Goal: Communication & Community: Answer question/provide support

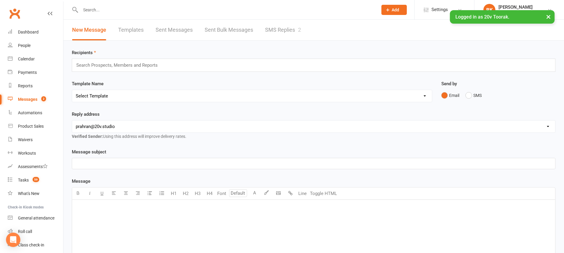
click at [290, 25] on link "SMS Replies 2" at bounding box center [283, 30] width 36 height 21
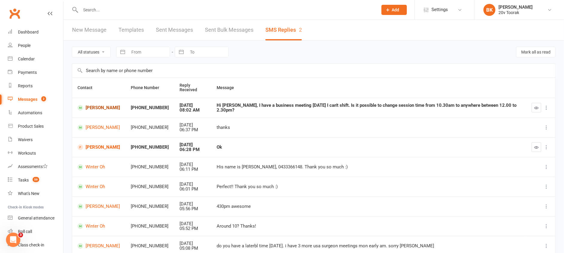
click at [100, 105] on link "[PERSON_NAME]" at bounding box center [99, 108] width 43 height 6
click at [31, 58] on div "Calendar" at bounding box center [26, 59] width 17 height 5
click at [534, 107] on button "button" at bounding box center [537, 108] width 10 height 10
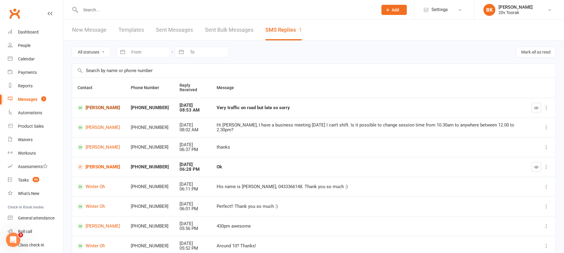
click at [97, 108] on link "[PERSON_NAME]" at bounding box center [99, 108] width 43 height 6
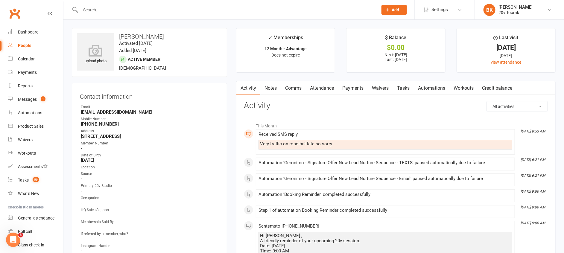
click at [298, 89] on link "Comms" at bounding box center [293, 88] width 25 height 14
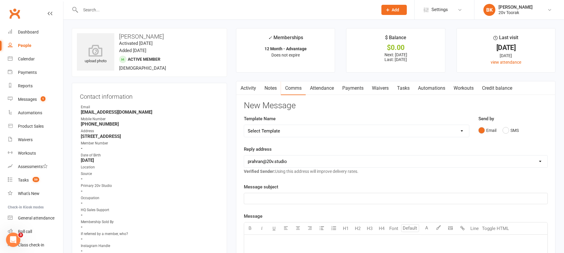
click at [515, 125] on div "Send by Email SMS" at bounding box center [513, 125] width 69 height 21
click at [514, 125] on button "SMS" at bounding box center [511, 130] width 16 height 11
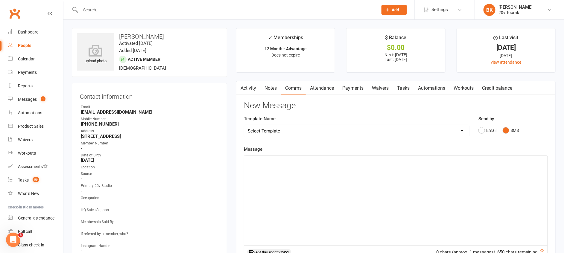
click at [267, 88] on link "Notes" at bounding box center [271, 88] width 21 height 14
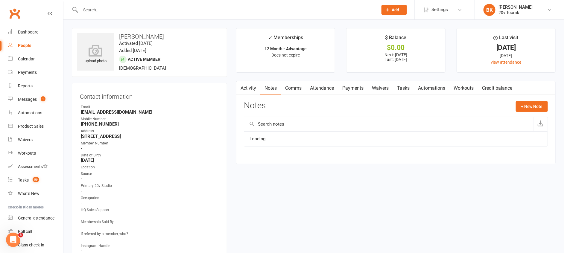
click at [247, 84] on link "Activity" at bounding box center [249, 88] width 24 height 14
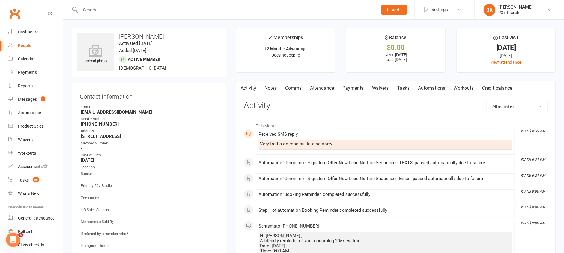
click at [295, 84] on link "Comms" at bounding box center [293, 88] width 25 height 14
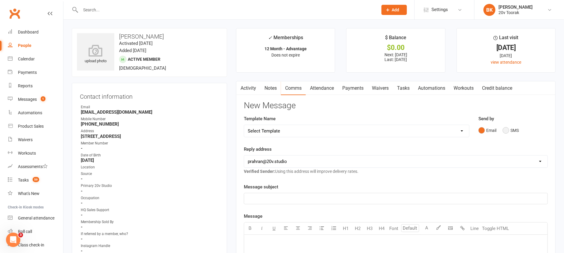
click at [515, 128] on button "SMS" at bounding box center [511, 130] width 16 height 11
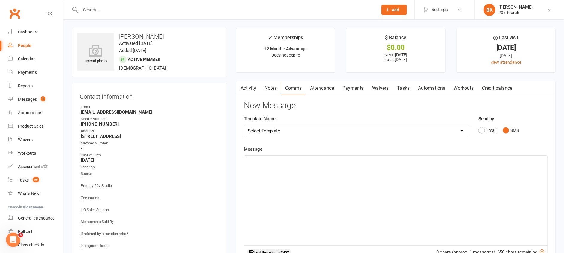
click at [496, 192] on div "﻿" at bounding box center [396, 201] width 304 height 90
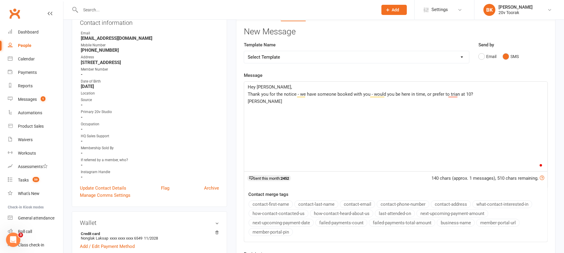
scroll to position [77, 0]
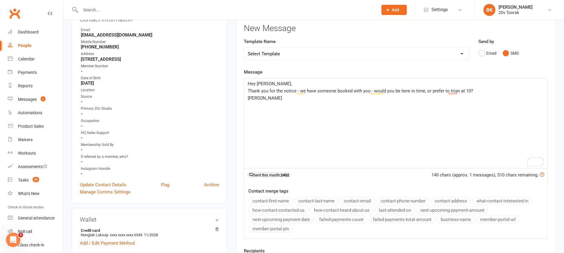
click at [469, 91] on span "Thank you for the notice - we have someone booked with you - would you be here …" at bounding box center [360, 90] width 225 height 5
click at [451, 87] on p "Hey Nicky," at bounding box center [396, 83] width 296 height 7
click at [453, 93] on span "Thank you for the notice - we have someone booked with you - would you be here …" at bounding box center [363, 90] width 231 height 5
click at [473, 101] on p "Byron" at bounding box center [396, 98] width 296 height 7
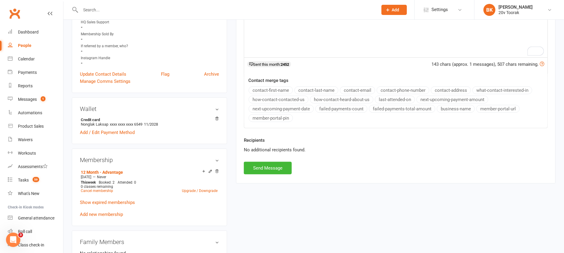
scroll to position [189, 0]
click at [256, 167] on button "Send Message" at bounding box center [268, 167] width 48 height 13
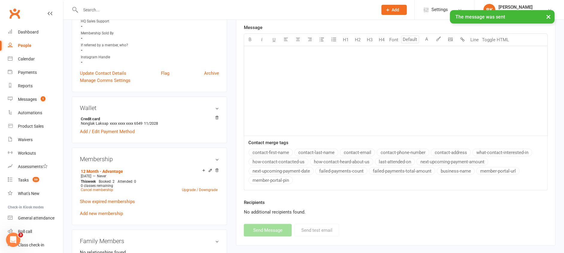
scroll to position [0, 0]
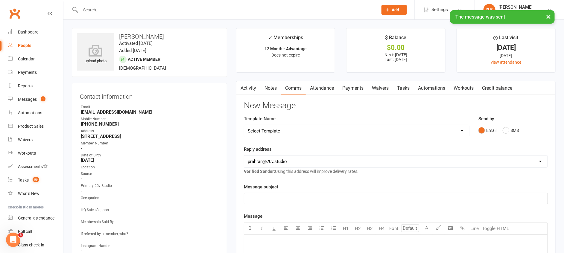
click at [270, 85] on link "Notes" at bounding box center [271, 88] width 21 height 14
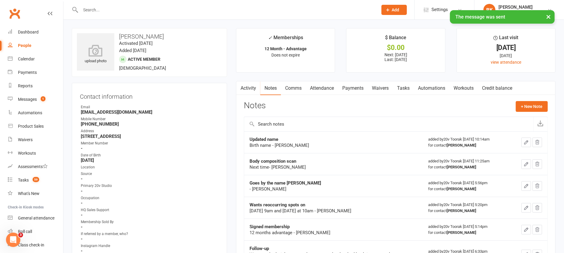
click at [252, 86] on link "Activity" at bounding box center [249, 88] width 24 height 14
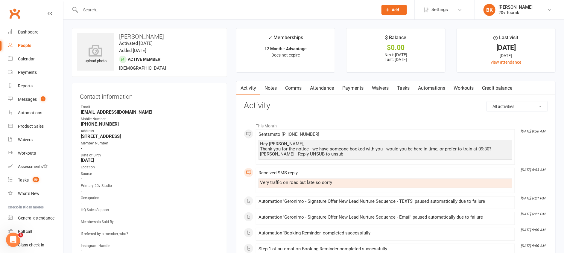
click at [271, 87] on link "Notes" at bounding box center [271, 88] width 21 height 14
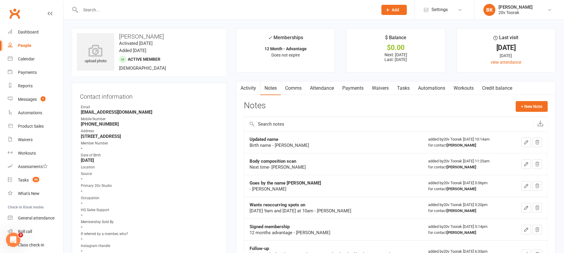
click at [255, 89] on link "Activity" at bounding box center [249, 88] width 24 height 14
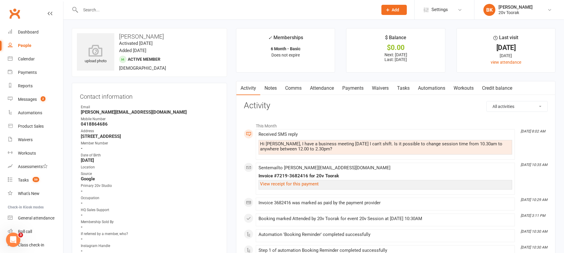
click at [295, 86] on link "Comms" at bounding box center [293, 88] width 25 height 14
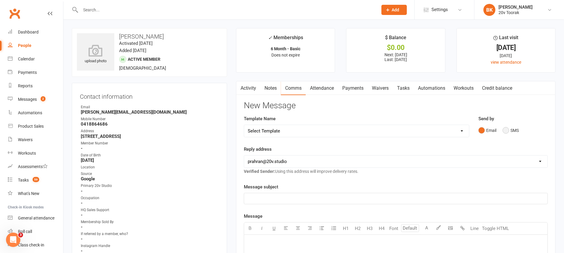
click at [506, 127] on button "SMS" at bounding box center [511, 130] width 16 height 11
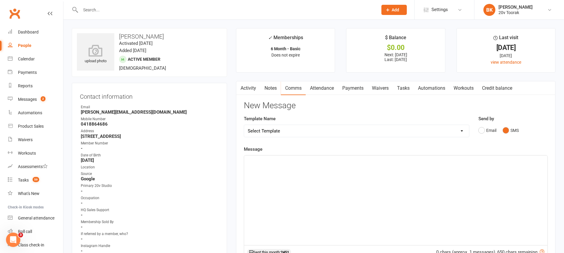
click at [520, 173] on div "﻿" at bounding box center [396, 201] width 304 height 90
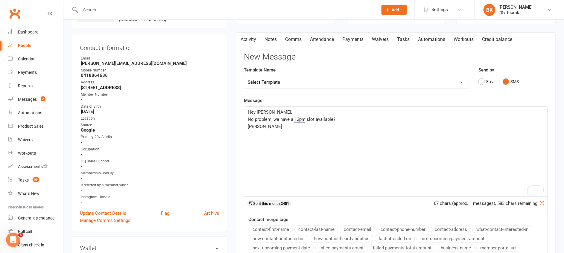
scroll to position [120, 0]
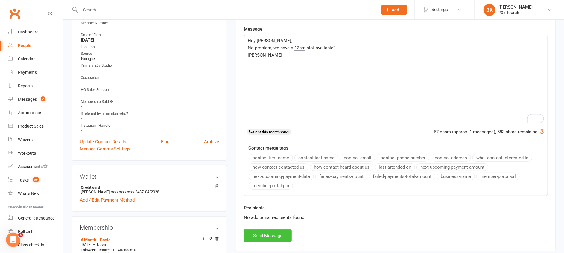
click at [269, 233] on button "Send Message" at bounding box center [268, 236] width 48 height 13
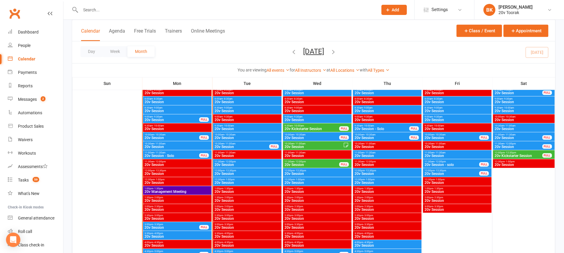
click at [228, 143] on span "- 11:00am" at bounding box center [230, 144] width 11 height 3
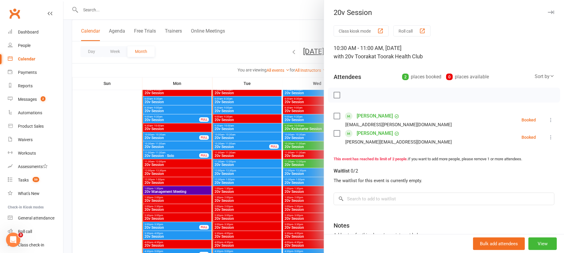
click at [228, 143] on div at bounding box center [313, 126] width 501 height 253
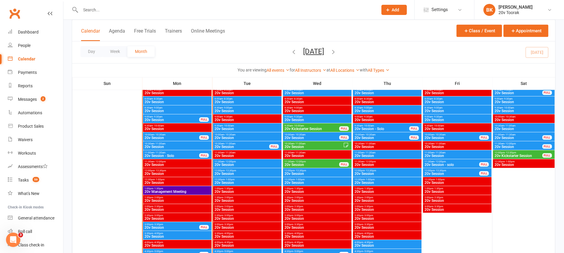
click at [229, 172] on span "20v Session" at bounding box center [247, 174] width 66 height 4
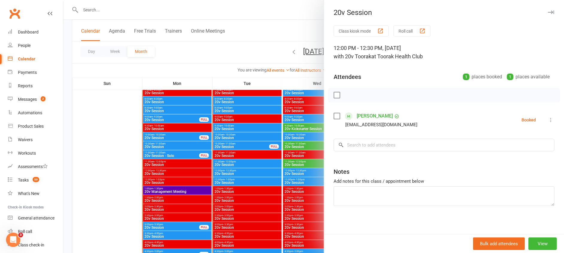
click at [229, 172] on div at bounding box center [313, 126] width 501 height 253
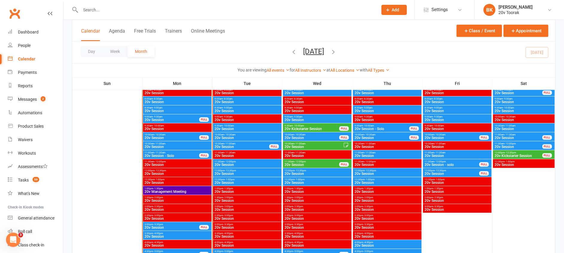
click at [233, 182] on span "20v Session" at bounding box center [247, 183] width 66 height 4
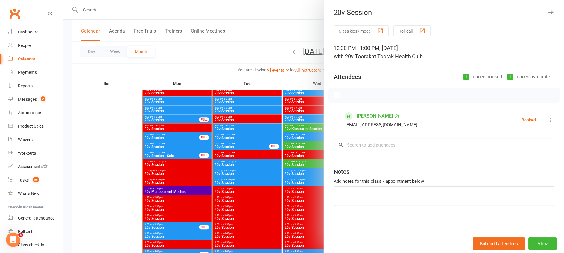
click at [233, 182] on div at bounding box center [313, 126] width 501 height 253
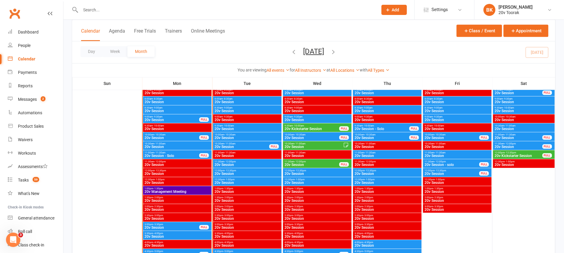
click at [234, 144] on span "- 11:00am" at bounding box center [230, 144] width 11 height 3
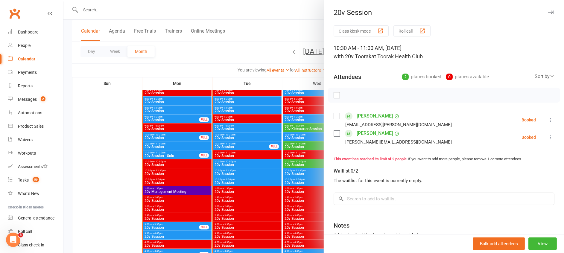
click at [544, 136] on div "Class kiosk mode Roll call 10:30 AM - 11:00 AM, [DATE] with 20v Toorak at Toora…" at bounding box center [444, 157] width 240 height 265
click at [548, 136] on icon at bounding box center [551, 137] width 6 height 6
click at [501, 160] on link "Remove" at bounding box center [522, 161] width 64 height 12
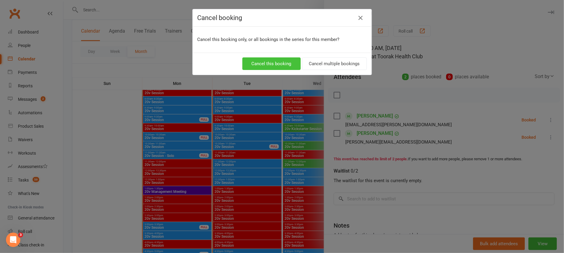
click at [264, 62] on button "Cancel this booking" at bounding box center [272, 63] width 58 height 13
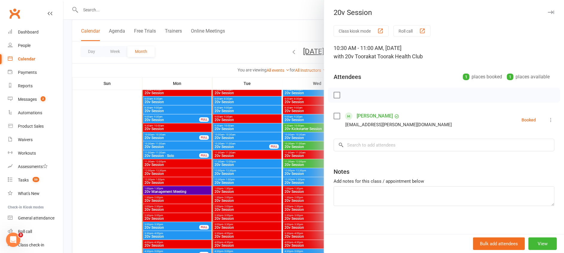
click at [231, 173] on div at bounding box center [313, 126] width 501 height 253
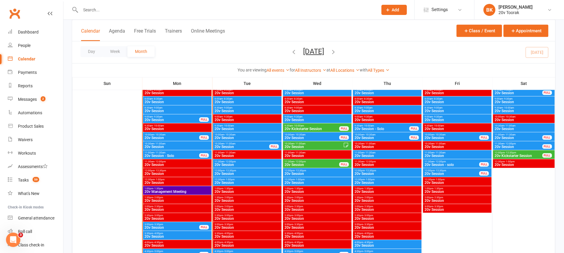
click at [226, 173] on span "20v Session" at bounding box center [247, 174] width 66 height 4
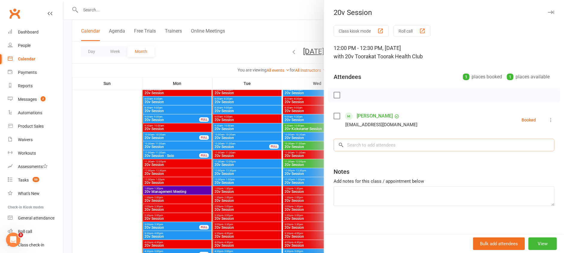
click at [392, 150] on input "search" at bounding box center [444, 145] width 221 height 13
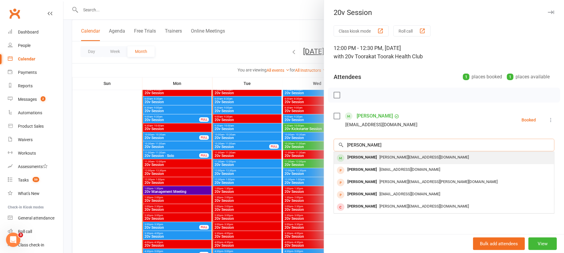
type input "[PERSON_NAME]"
click at [362, 163] on div "[PERSON_NAME] [PERSON_NAME][EMAIL_ADDRESS][DOMAIN_NAME]" at bounding box center [444, 158] width 220 height 12
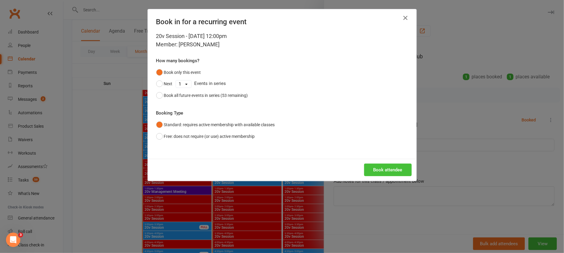
click at [376, 171] on button "Book attendee" at bounding box center [388, 170] width 48 height 13
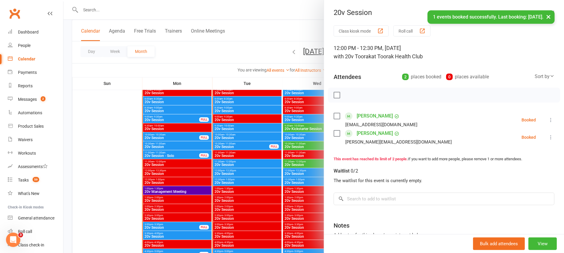
click at [235, 143] on div at bounding box center [313, 126] width 501 height 253
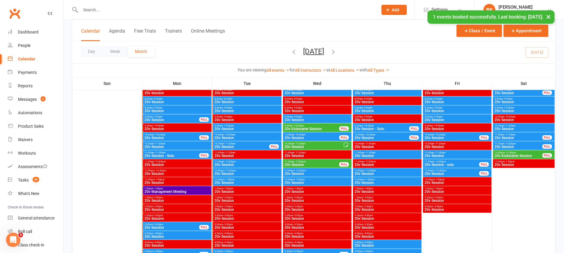
click at [234, 181] on span "20v Session" at bounding box center [247, 183] width 66 height 4
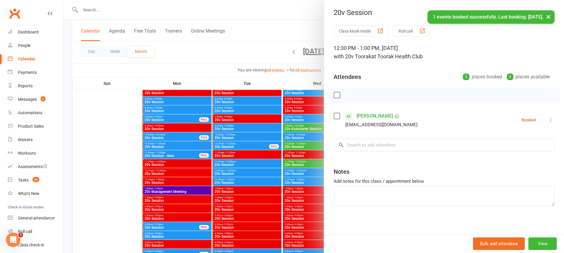
click at [234, 181] on div at bounding box center [313, 126] width 501 height 253
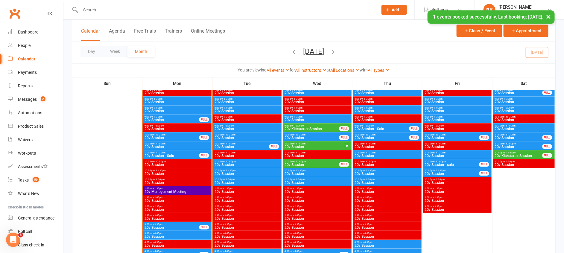
scroll to position [561, 0]
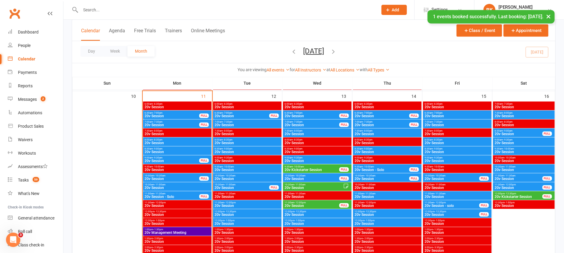
click at [156, 172] on span "20v Session" at bounding box center [177, 171] width 66 height 4
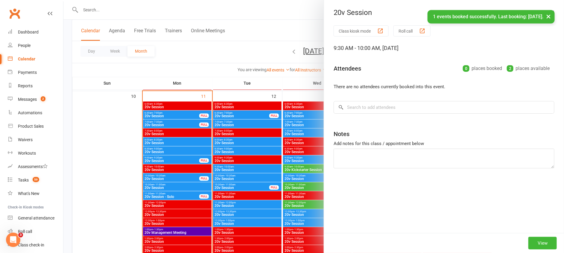
click at [156, 172] on div at bounding box center [313, 126] width 501 height 253
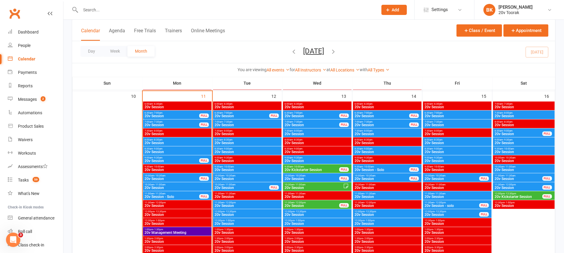
click at [164, 178] on span "20v Session" at bounding box center [171, 180] width 55 height 4
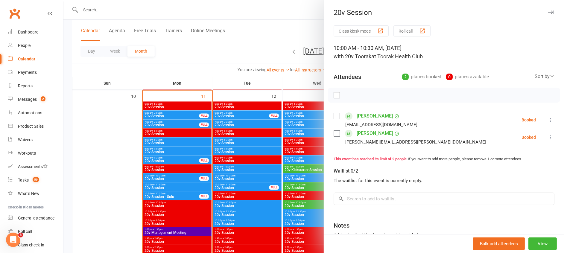
click at [548, 137] on icon at bounding box center [551, 137] width 6 height 6
click at [505, 161] on link "Remove" at bounding box center [522, 161] width 64 height 12
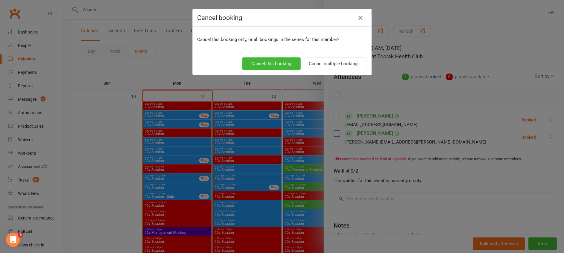
click at [280, 56] on div "Cancel this booking Cancel multiple bookings" at bounding box center [282, 64] width 179 height 22
click at [270, 61] on button "Cancel this booking" at bounding box center [272, 63] width 58 height 13
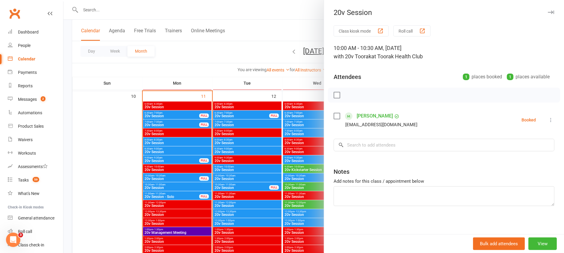
click at [153, 177] on div at bounding box center [313, 126] width 501 height 253
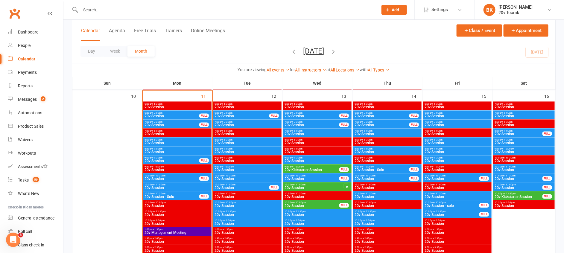
click at [166, 157] on span "9:00am - 9:30am" at bounding box center [171, 158] width 55 height 3
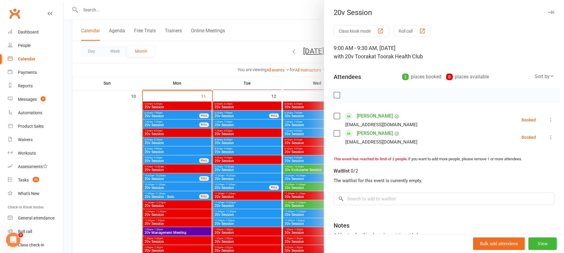
click at [166, 157] on div at bounding box center [313, 126] width 501 height 253
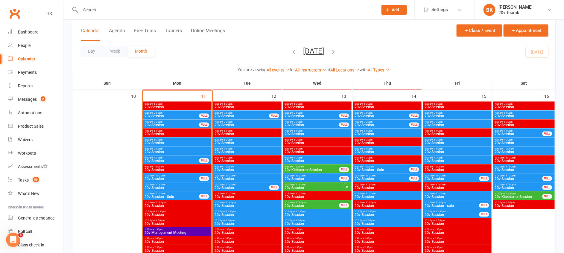
click at [175, 149] on span "8:30am - 9:00am" at bounding box center [177, 149] width 66 height 3
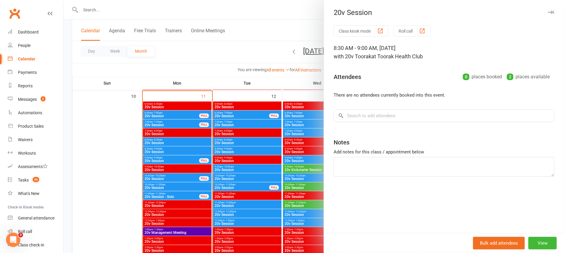
click at [175, 149] on div at bounding box center [313, 126] width 501 height 253
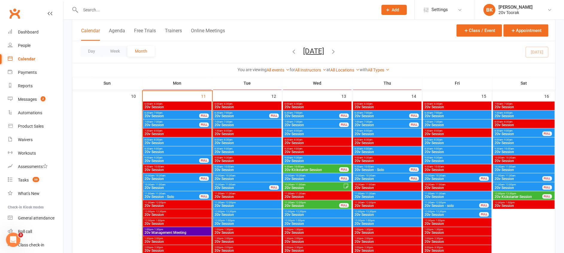
click at [160, 140] on span "- 8:30am" at bounding box center [158, 140] width 10 height 3
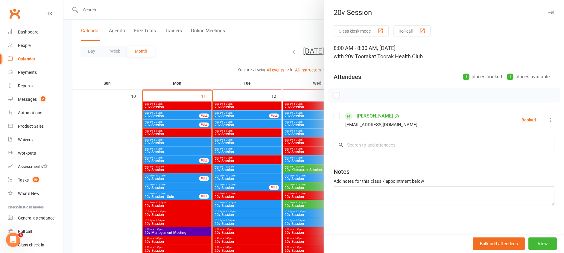
click at [548, 119] on icon at bounding box center [551, 120] width 6 height 6
click at [505, 154] on link "Check in" at bounding box center [522, 156] width 64 height 12
click at [180, 130] on div at bounding box center [313, 126] width 501 height 253
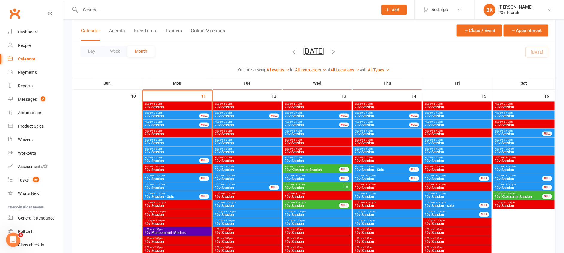
click at [168, 124] on span "20v Session" at bounding box center [171, 126] width 55 height 4
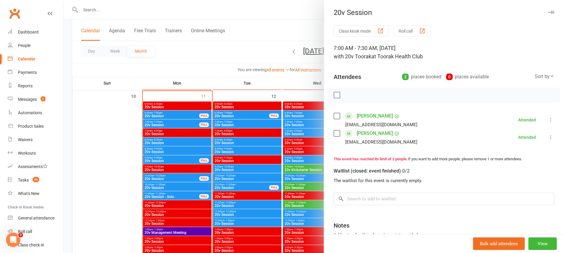
click at [296, 183] on div at bounding box center [313, 126] width 501 height 253
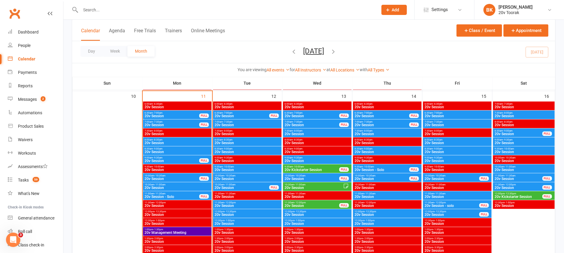
click at [192, 114] on span "6:30am - 7:00am" at bounding box center [171, 113] width 55 height 3
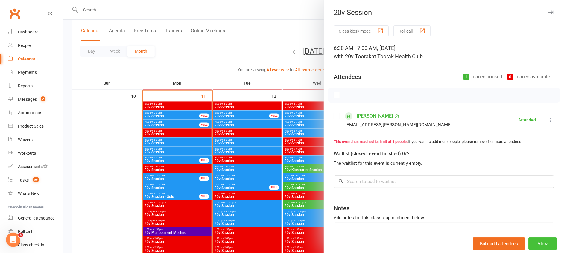
click at [534, 244] on button "View" at bounding box center [543, 244] width 28 height 13
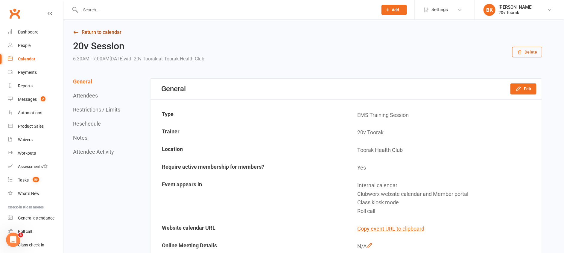
click at [100, 36] on link "Return to calendar" at bounding box center [308, 32] width 470 height 8
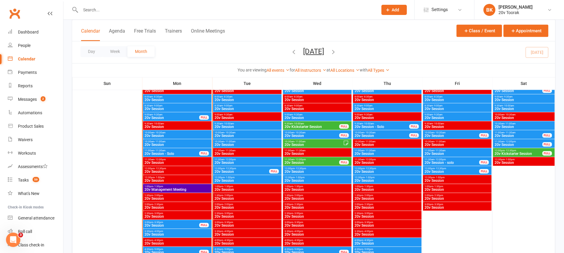
scroll to position [559, 0]
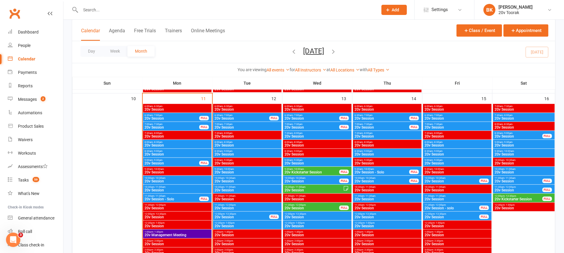
click at [167, 165] on span "20v Session" at bounding box center [171, 164] width 55 height 4
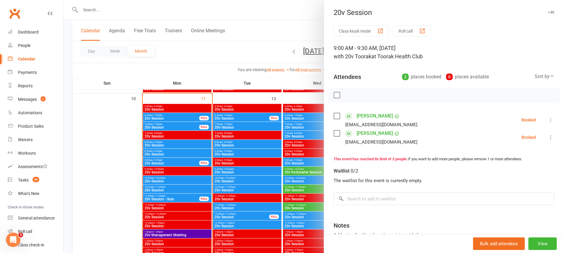
click at [175, 182] on div at bounding box center [313, 126] width 501 height 253
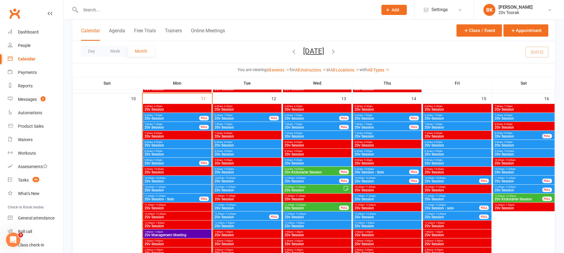
click at [156, 179] on span "- 10:30am" at bounding box center [160, 178] width 11 height 3
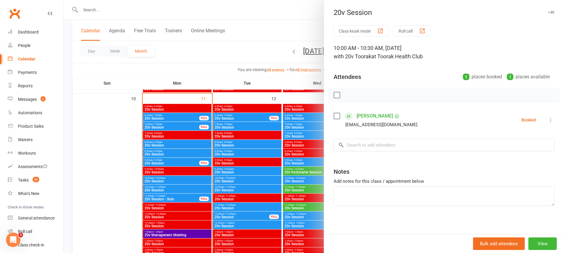
click at [156, 179] on div at bounding box center [313, 126] width 501 height 253
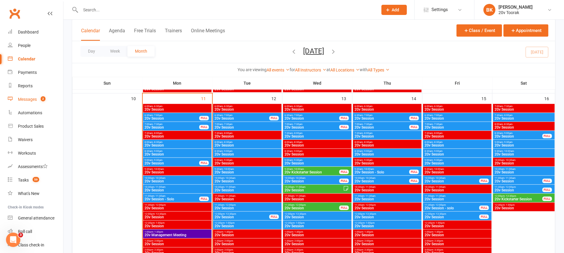
click at [34, 101] on div "Messages" at bounding box center [27, 99] width 19 height 5
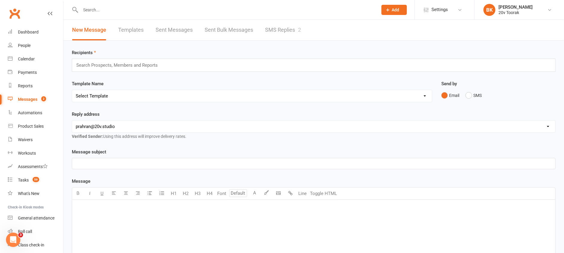
click at [316, 34] on div "New Message Templates Sent Messages Sent Bulk Messages SMS Replies 2" at bounding box center [313, 30] width 501 height 21
click at [281, 30] on link "SMS Replies 2" at bounding box center [283, 30] width 36 height 21
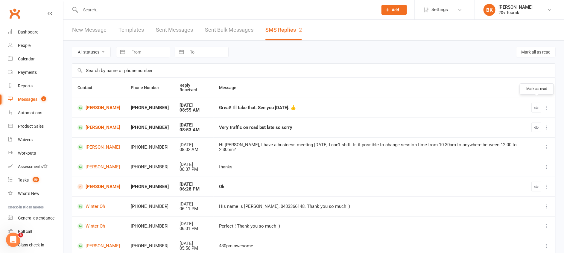
click at [537, 103] on button "button" at bounding box center [537, 108] width 10 height 10
click at [538, 125] on icon "button" at bounding box center [537, 127] width 4 height 4
